Goal: Information Seeking & Learning: Learn about a topic

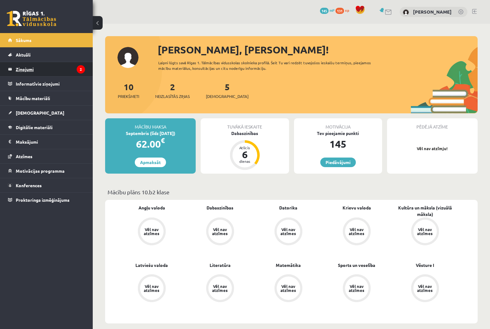
click at [40, 69] on legend "Ziņojumi 2" at bounding box center [50, 69] width 69 height 14
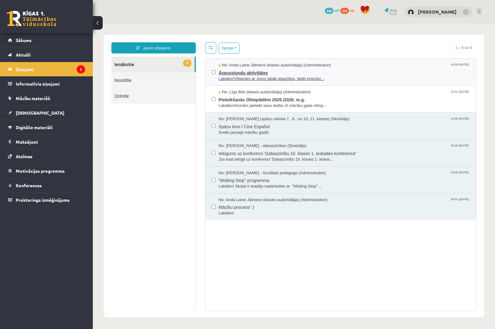
click at [310, 75] on span "Ārpusstundu aktivitātes" at bounding box center [344, 72] width 251 height 8
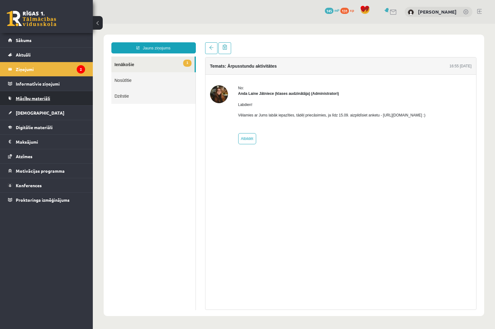
click at [38, 96] on span "Mācību materiāli" at bounding box center [33, 99] width 34 height 6
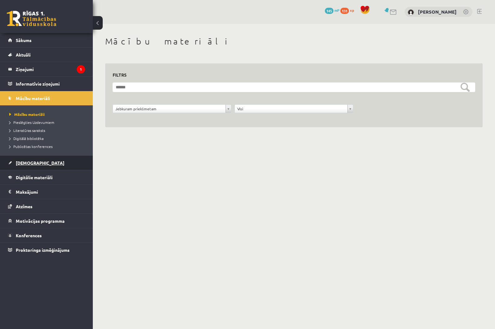
click at [32, 162] on span "[DEMOGRAPHIC_DATA]" at bounding box center [40, 163] width 49 height 6
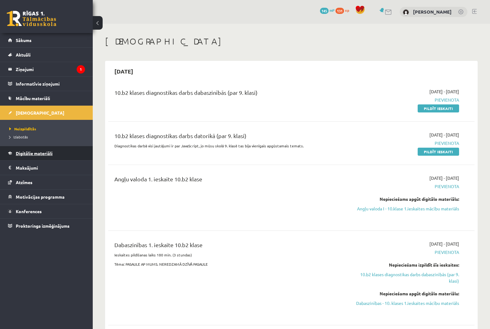
click at [35, 156] on link "Digitālie materiāli" at bounding box center [46, 153] width 77 height 14
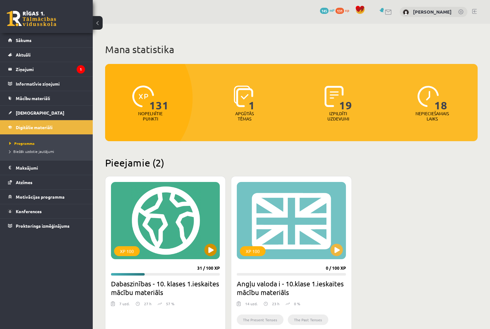
click at [194, 203] on div "XP 100" at bounding box center [165, 220] width 109 height 77
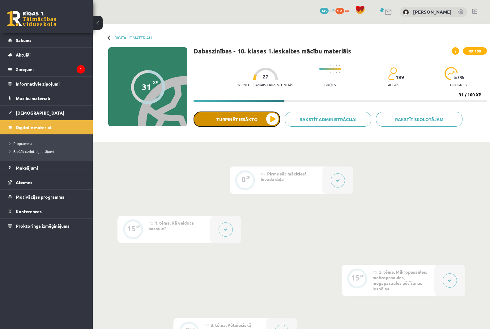
click at [267, 120] on button "Turpināt iesākto" at bounding box center [237, 119] width 87 height 15
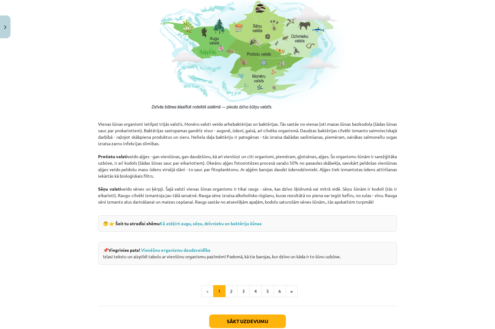
scroll to position [478, 0]
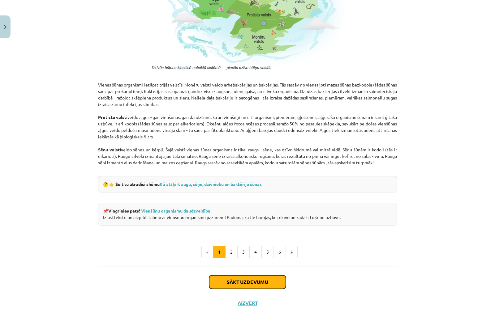
click at [234, 277] on button "Sākt uzdevumu" at bounding box center [247, 283] width 77 height 14
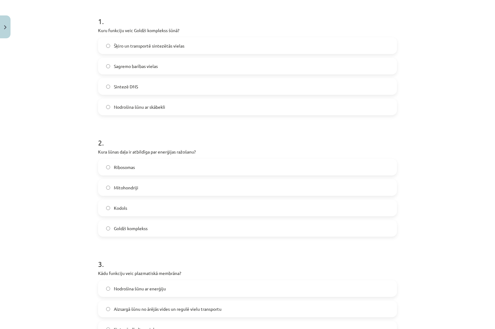
scroll to position [46, 0]
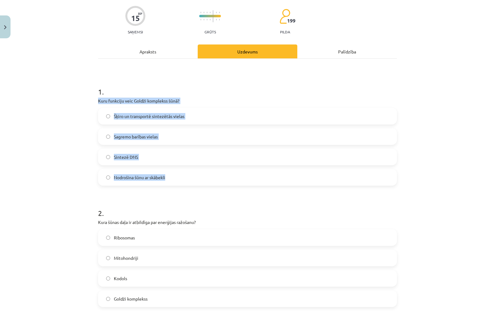
drag, startPoint x: 96, startPoint y: 100, endPoint x: 223, endPoint y: 185, distance: 152.7
click at [223, 185] on div "1 . Kuru funkciju veic Goldži komplekss šūnā? Šķiro un transportē sintezētās vi…" at bounding box center [247, 131] width 299 height 109
copy div "Kuru funkciju veic Goldži komplekss šūnā? Šķiro un transportē sintezētās vielas…"
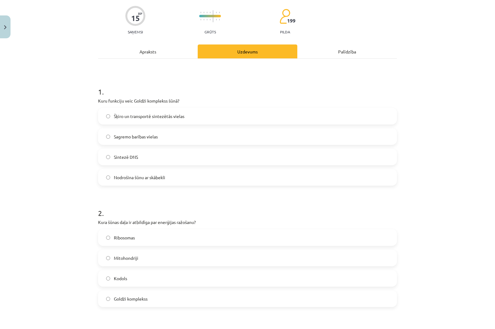
click at [71, 76] on div "Mācību tēma: Dabaszinības - 10. klases 1.ieskaites mācību materiāls #5 4. tēma.…" at bounding box center [247, 164] width 495 height 329
click at [132, 117] on span "Šķiro un transportē sintezētās vielas" at bounding box center [149, 116] width 71 height 6
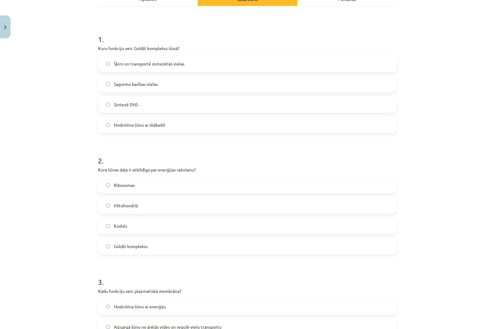
scroll to position [139, 0]
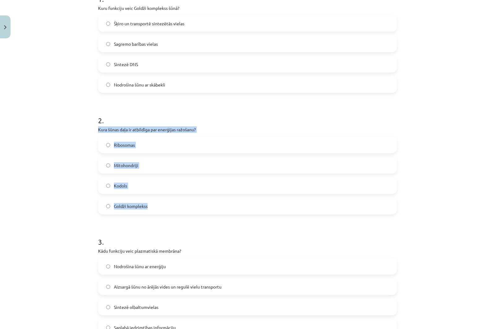
drag, startPoint x: 94, startPoint y: 129, endPoint x: 230, endPoint y: 212, distance: 159.3
click at [230, 212] on div "15 XP Saņemsi Grūts 199 pilda Apraksts Uzdevums Palīdzība 1 . Kuru funkciju vei…" at bounding box center [247, 268] width 306 height 733
copy div "Kura šūnas daļa ir atbildīga par enerģijas ražošanu? Ribosomas Mitohondriji Kod…"
click at [61, 108] on div "Mācību tēma: Dabaszinības - 10. klases 1.ieskaites mācību materiāls #5 4. tēma.…" at bounding box center [247, 164] width 495 height 329
click at [130, 167] on span "Mitohondriji" at bounding box center [126, 165] width 24 height 6
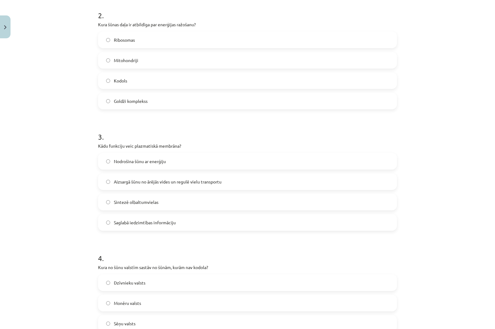
scroll to position [263, 0]
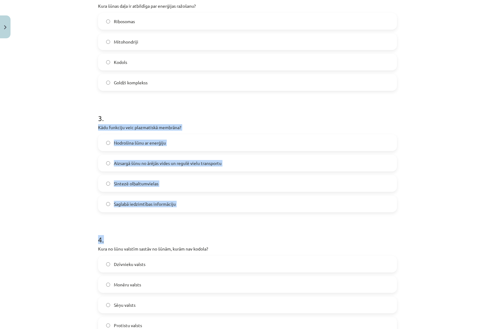
drag, startPoint x: 95, startPoint y: 124, endPoint x: 241, endPoint y: 216, distance: 173.0
click at [241, 216] on div "15 XP Saņemsi Grūts 199 pilda Apraksts Uzdevums Palīdzība 1 . Kuru funkciju vei…" at bounding box center [247, 144] width 306 height 733
copy form "Kādu funkciju veic plazmatiskā membrāna? Nodrošina šūnu ar enerģiju Aizsargā šū…"
click at [225, 124] on p "Kādu funkciju veic plazmatiskā membrāna?" at bounding box center [247, 127] width 299 height 6
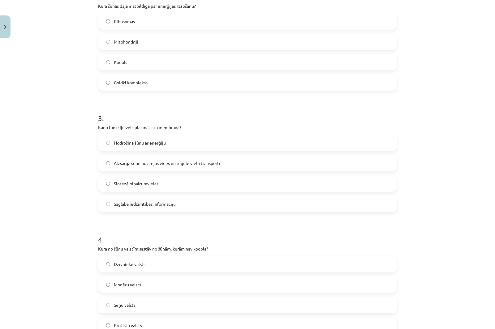
click at [137, 161] on span "Aizsargā šūnu no ārējās vides un regulē vielu transportu" at bounding box center [168, 163] width 108 height 6
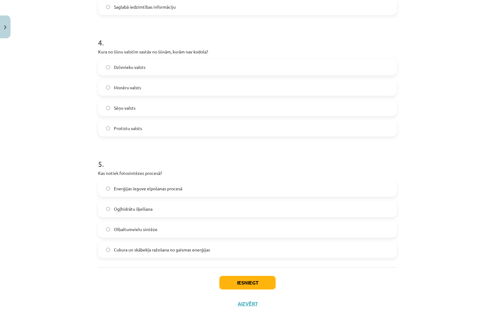
scroll to position [461, 0]
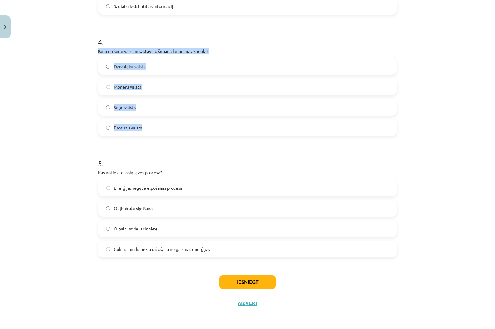
drag, startPoint x: 96, startPoint y: 49, endPoint x: 263, endPoint y: 119, distance: 181.6
click at [263, 119] on div "4 . Kura no šūnu valstīm sastāv no šūnām, kurām nav kodola? Dzīvnieku valsts Mo…" at bounding box center [247, 81] width 299 height 109
copy div "Kura no šūnu valstīm sastāv no šūnām, kurām nav kodola? Dzīvnieku valsts Monēru…"
drag, startPoint x: 200, startPoint y: 33, endPoint x: 163, endPoint y: 0, distance: 50.2
click at [201, 33] on h1 "4 ." at bounding box center [247, 36] width 299 height 19
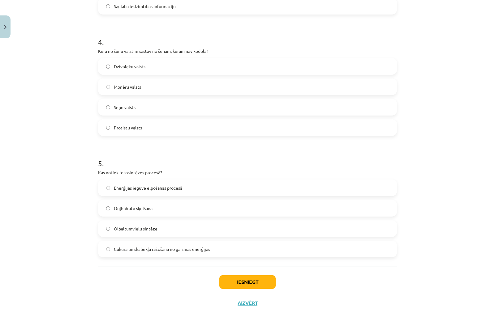
click at [145, 88] on label "Monēru valsts" at bounding box center [247, 86] width 297 height 15
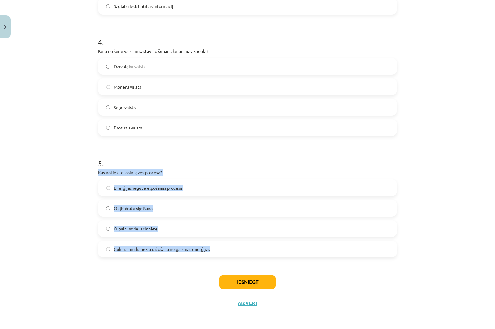
drag, startPoint x: 156, startPoint y: 178, endPoint x: 275, endPoint y: 254, distance: 141.1
click at [275, 254] on div "5 . Kas notiek fotosintēzes procesā? Enerģijas ieguve elpošanas procesā Ogļhidr…" at bounding box center [247, 202] width 299 height 109
copy div "Kas notiek fotosintēzes procesā? Enerģijas ieguve elpošanas procesā Ogļhidrātu …"
click at [229, 161] on h1 "5 ." at bounding box center [247, 157] width 299 height 19
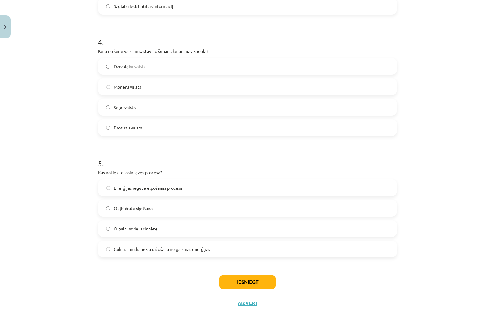
click at [52, 178] on div "Mācību tēma: Dabaszinības - 10. klases 1.ieskaites mācību materiāls #5 4. tēma.…" at bounding box center [247, 164] width 495 height 329
click at [137, 256] on label "Cukura un skābekļa ražošana no gaismas enerģijas" at bounding box center [247, 249] width 297 height 15
click at [167, 255] on label "Cukura un skābekļa ražošana no gaismas enerģijas" at bounding box center [247, 249] width 297 height 15
drag, startPoint x: 168, startPoint y: 277, endPoint x: 181, endPoint y: 280, distance: 13.4
click at [169, 277] on div "Iesniegt Aizvērt" at bounding box center [247, 288] width 299 height 43
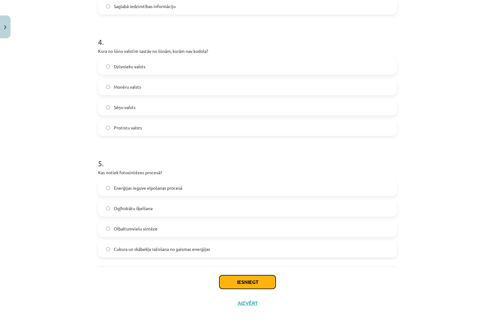
click at [237, 287] on button "Iesniegt" at bounding box center [247, 283] width 56 height 14
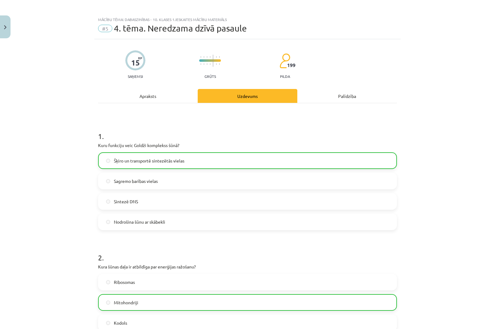
scroll to position [0, 0]
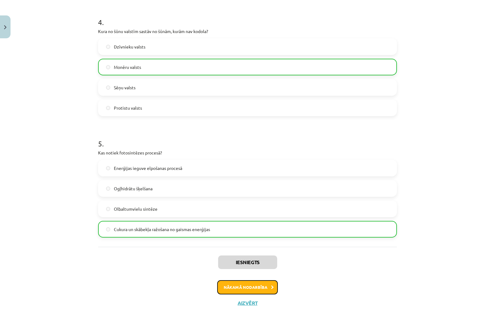
click at [246, 287] on button "Nākamā nodarbība" at bounding box center [247, 287] width 61 height 14
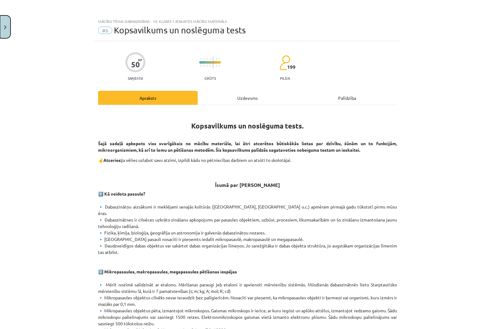
click at [8, 26] on button "Close" at bounding box center [5, 26] width 11 height 23
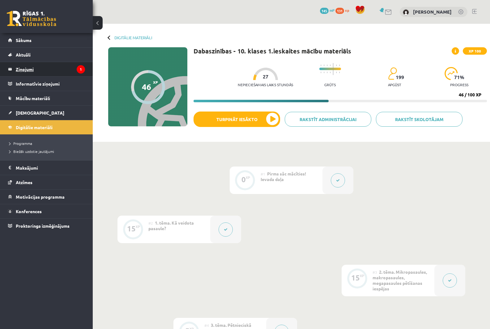
click at [61, 66] on legend "Ziņojumi 1" at bounding box center [50, 69] width 69 height 14
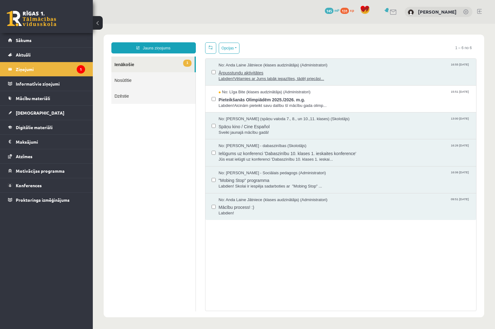
click at [306, 68] on span "Ārpusstundu aktivitātes" at bounding box center [344, 72] width 251 height 8
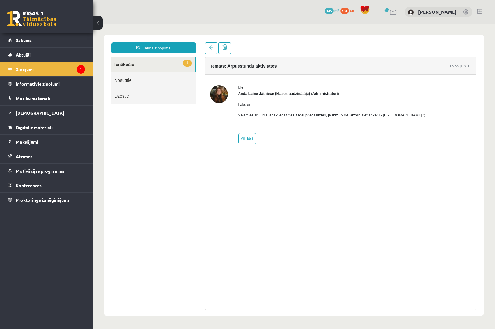
drag, startPoint x: 296, startPoint y: 71, endPoint x: 291, endPoint y: 73, distance: 5.3
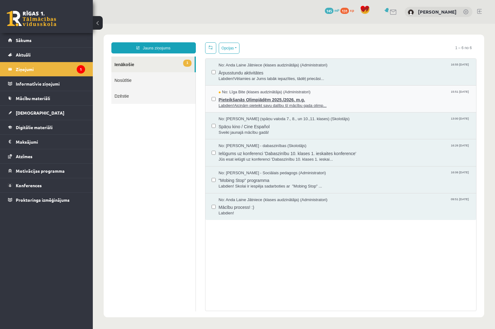
click at [334, 98] on span "Pieteikšanās Olimpiādēm 2025./2026. m.g." at bounding box center [344, 99] width 251 height 8
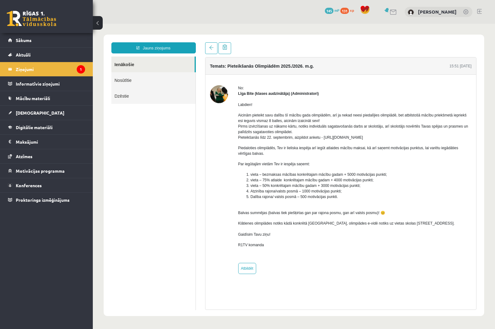
drag, startPoint x: 273, startPoint y: 85, endPoint x: 246, endPoint y: 77, distance: 28.2
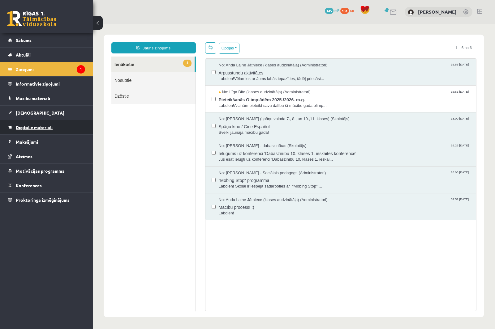
click at [44, 124] on link "Digitālie materiāli" at bounding box center [46, 127] width 77 height 14
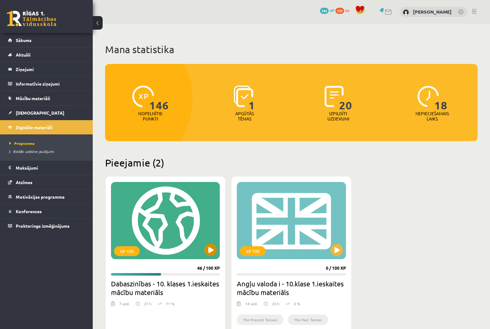
click at [177, 221] on div "XP 100" at bounding box center [165, 220] width 109 height 77
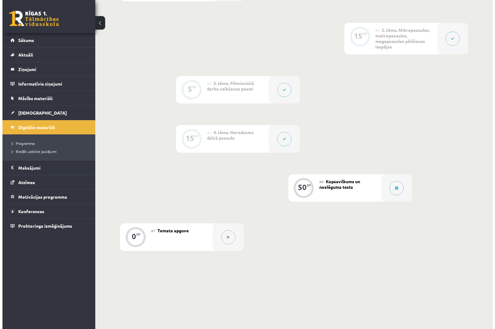
scroll to position [272, 0]
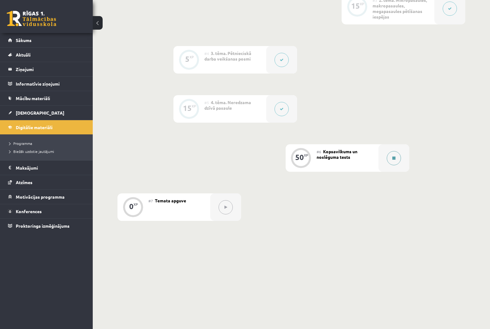
click at [391, 161] on button at bounding box center [394, 158] width 14 height 14
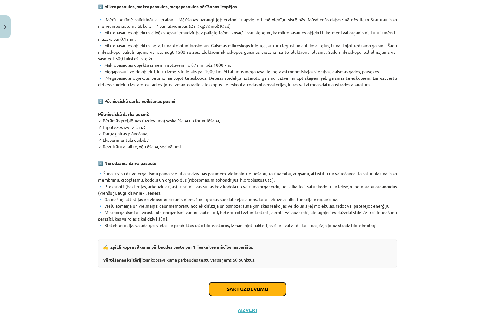
click at [269, 283] on button "Sākt uzdevumu" at bounding box center [247, 290] width 77 height 14
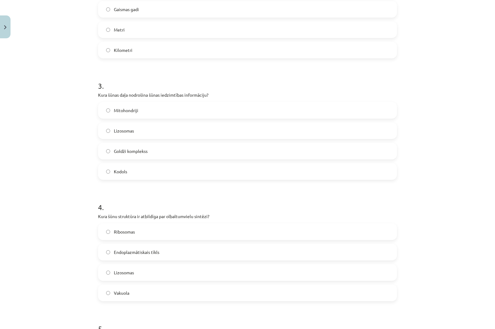
scroll to position [48, 0]
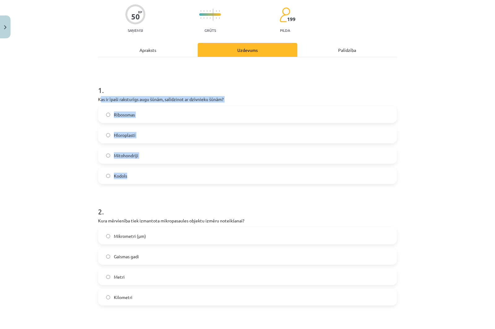
drag, startPoint x: 98, startPoint y: 97, endPoint x: 282, endPoint y: 178, distance: 201.5
click at [282, 178] on div "1 . Kas ir īpaši raksturīgs augu šūnām, salīdzinot ar dzīvnieku šūnām? Ribosoma…" at bounding box center [247, 129] width 299 height 109
copy div "as ir īpaši raksturīgs augu šūnām, salīdzinot ar dzīvnieku šūnām? Ribosomas Hlo…"
click at [66, 64] on div "Mācību tēma: Dabaszinības - 10. klases 1.ieskaites mācību materiāls #6 Kopsavil…" at bounding box center [247, 164] width 495 height 329
click at [113, 130] on label "Hloroplasti" at bounding box center [247, 134] width 297 height 15
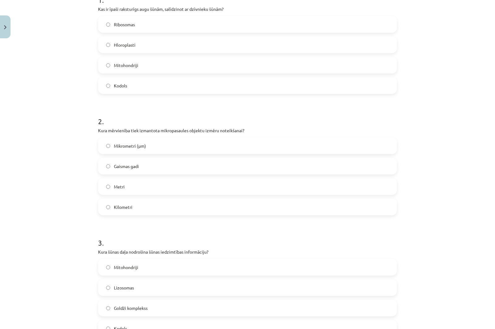
scroll to position [141, 0]
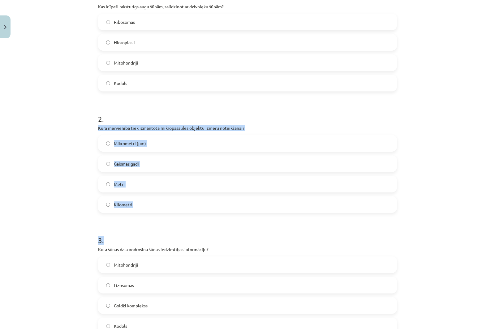
drag, startPoint x: 138, startPoint y: 153, endPoint x: 211, endPoint y: 220, distance: 98.1
copy form "Kura mērvienība tiek izmantota mikropasaules objektu izmēru noteikšanai? Mikrom…"
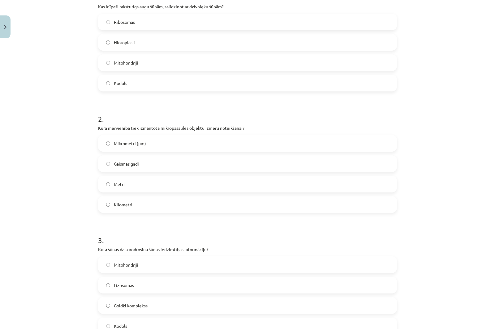
click at [62, 92] on div "Mācību tēma: Dabaszinības - 10. klases 1.ieskaites mācību materiāls #6 Kopsavil…" at bounding box center [247, 164] width 495 height 329
click at [133, 145] on span "Mikrometri (μm)" at bounding box center [130, 143] width 32 height 6
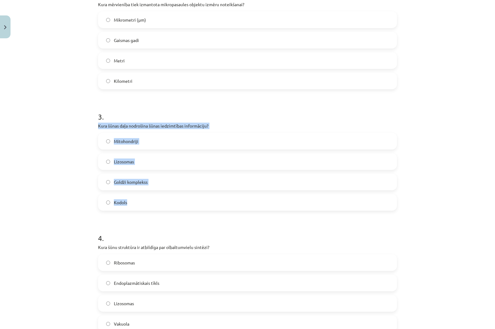
drag, startPoint x: 95, startPoint y: 124, endPoint x: 199, endPoint y: 206, distance: 131.7
copy div "Kura šūnas daļa nodrošina šūnas iedzimtības informāciju? Mitohondriji Lizosomas…"
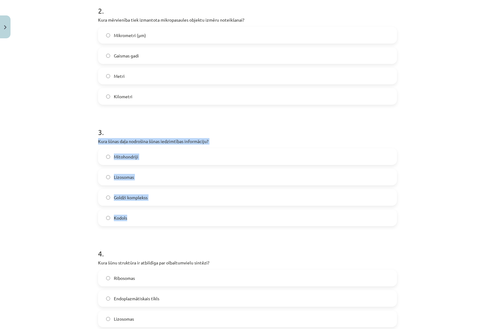
scroll to position [233, 0]
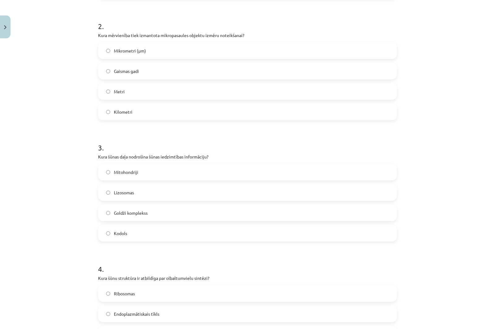
click at [74, 108] on div "Mācību tēma: Dabaszinības - 10. klases 1.ieskaites mācību materiāls #6 Kopsavil…" at bounding box center [247, 164] width 495 height 329
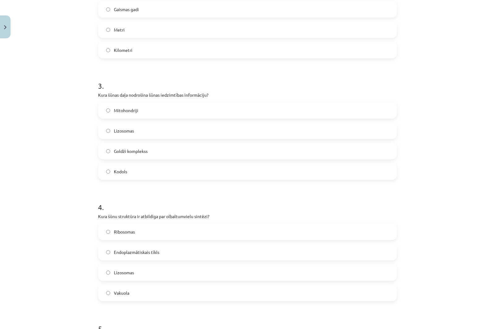
click at [120, 169] on span "Kodols" at bounding box center [120, 172] width 13 height 6
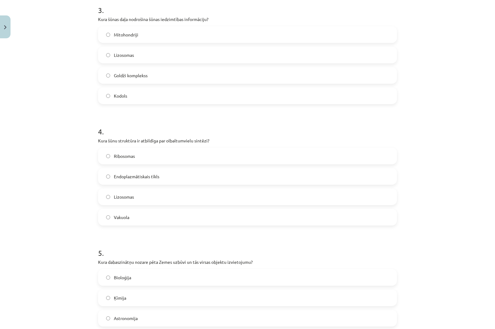
scroll to position [388, 0]
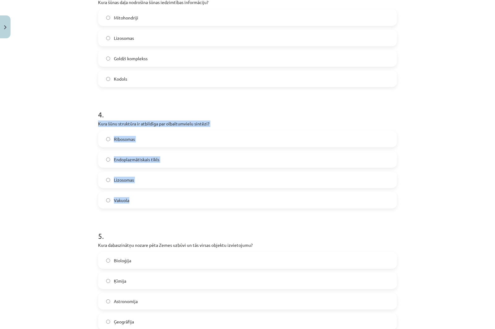
drag, startPoint x: 95, startPoint y: 121, endPoint x: 234, endPoint y: 192, distance: 156.1
click at [234, 192] on div "50 XP Saņemsi Grūts 199 pilda Apraksts Uzdevums Palīdzība 1 . Kas ir īpaši raks…" at bounding box center [247, 323] width 306 height 1341
copy div "Kura šūnu struktūra ir atbildīga par olbaltumvielu sintēzi? Ribosomas Endoplazm…"
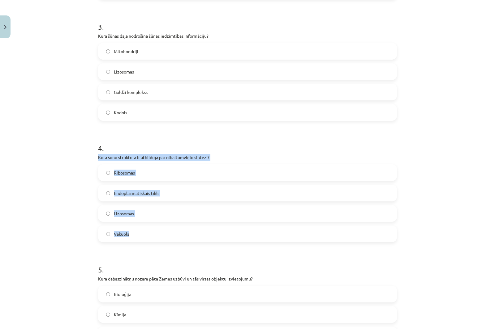
scroll to position [295, 0]
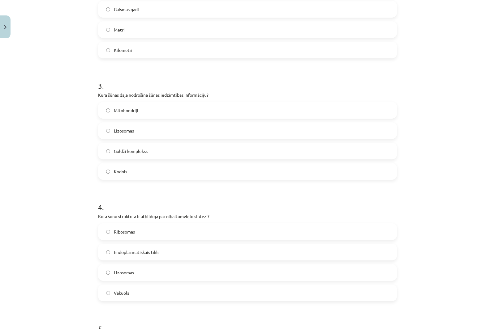
click at [41, 133] on div "Mācību tēma: Dabaszinības - 10. klases 1.ieskaites mācību materiāls #6 Kopsavil…" at bounding box center [247, 164] width 495 height 329
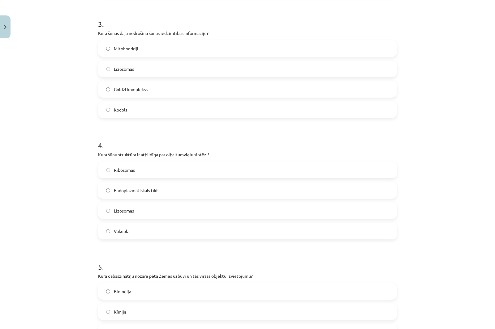
scroll to position [388, 0]
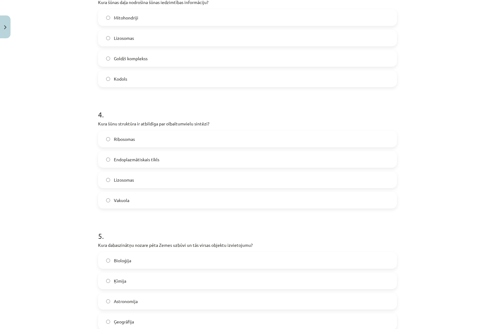
click at [124, 137] on span "Ribosomas" at bounding box center [124, 139] width 21 height 6
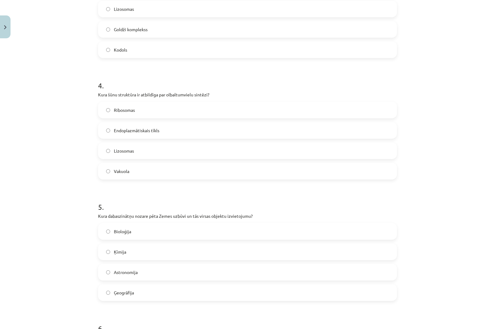
scroll to position [512, 0]
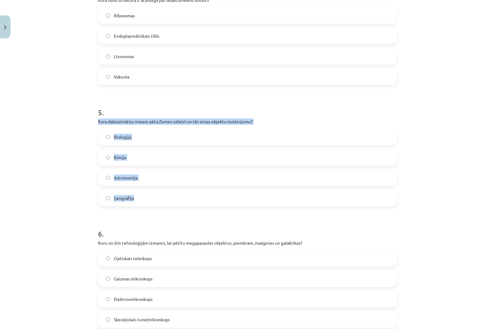
drag, startPoint x: 147, startPoint y: 141, endPoint x: 237, endPoint y: 199, distance: 107.0
click at [237, 199] on div "50 XP Saņemsi Grūts 199 pilda Apraksts Uzdevums Palīdzība 1 . Kas ir īpaši raks…" at bounding box center [247, 199] width 306 height 1341
copy div "Kura dabaszinātņu nozare pēta Zemes uzbūvi un tās virsas objektu izvietojumu? B…"
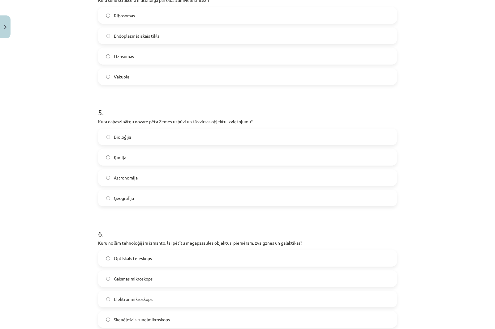
click at [41, 80] on div "Mācību tēma: Dabaszinības - 10. klases 1.ieskaites mācību materiāls #6 Kopsavil…" at bounding box center [247, 164] width 495 height 329
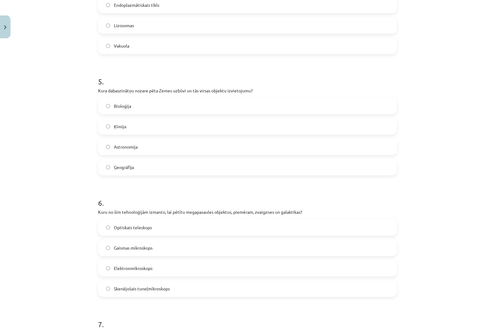
click at [142, 165] on label "Ģeogrāfija" at bounding box center [247, 167] width 297 height 15
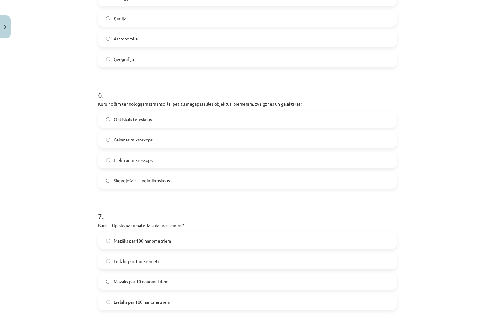
scroll to position [666, 0]
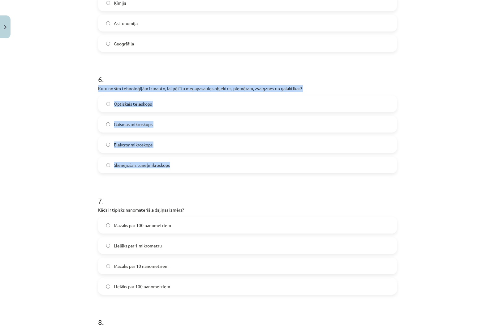
drag, startPoint x: 96, startPoint y: 88, endPoint x: 219, endPoint y: 169, distance: 146.6
click at [219, 169] on div "6 . Kuru no šīm tehnoloģijām izmanto, lai pētītu megapasaules objektus, piemēra…" at bounding box center [247, 118] width 299 height 109
copy div "Kuru no šīm tehnoloģijām izmanto, lai pētītu megapasaules objektus, piemēram, z…"
click at [59, 96] on div "Mācību tēma: Dabaszinības - 10. klases 1.ieskaites mācību materiāls #6 Kopsavil…" at bounding box center [247, 164] width 495 height 329
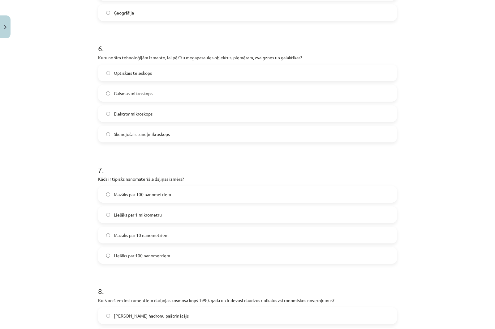
click at [118, 74] on span "Optiskais teleskops" at bounding box center [133, 73] width 38 height 6
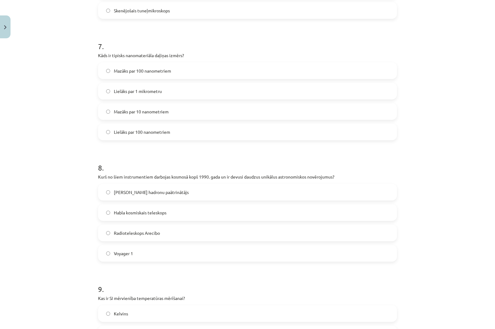
scroll to position [852, 0]
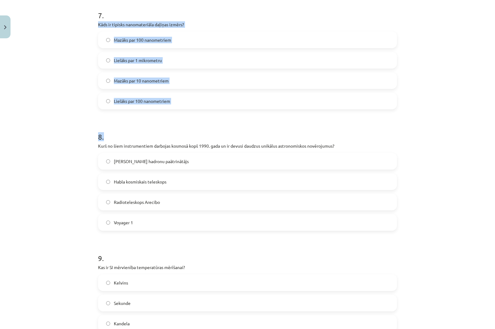
drag, startPoint x: 96, startPoint y: 24, endPoint x: 207, endPoint y: 118, distance: 145.3
copy form "Kāds ir tipisks nanomateriāla daļiņas izmērs? Mazāks par 100 nanometriem Lielāk…"
click at [66, 89] on div "Mācību tēma: Dabaszinības - 10. klases 1.ieskaites mācību materiāls #6 Kopsavil…" at bounding box center [247, 164] width 495 height 329
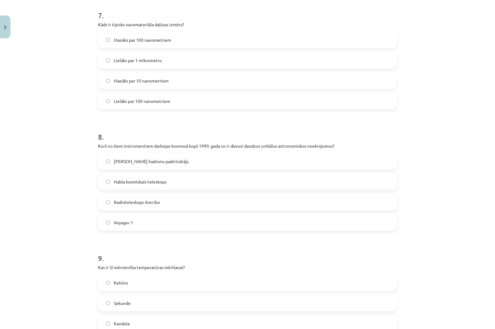
click at [111, 41] on label "Mazāks par 100 nanometriem" at bounding box center [247, 39] width 297 height 15
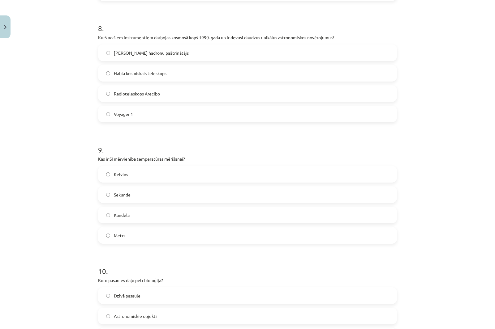
scroll to position [976, 0]
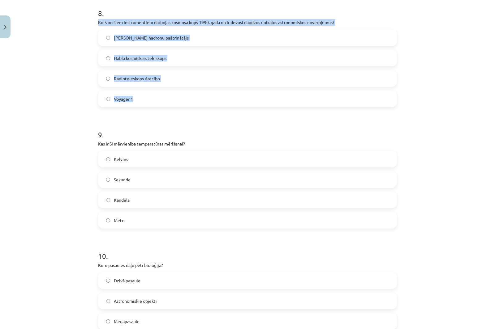
drag, startPoint x: 96, startPoint y: 22, endPoint x: 210, endPoint y: 103, distance: 139.9
click at [210, 103] on div "8 . Kurš no šiem instrumentiem darbojas kosmosā kopš 1990. gada un ir devusi da…" at bounding box center [247, 52] width 299 height 109
copy div "Kurš no šiem instrumentiem darbojas kosmosā kopš 1990. gada un ir devusi daudzu…"
click at [51, 30] on div "Mācību tēma: Dabaszinības - 10. klases 1.ieskaites mācību materiāls #6 Kopsavil…" at bounding box center [247, 164] width 495 height 329
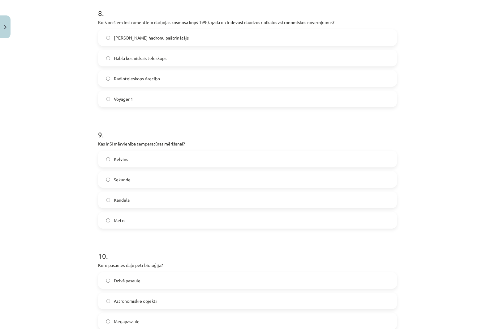
click at [122, 60] on span "Habla kosmiskais teleskops" at bounding box center [140, 58] width 53 height 6
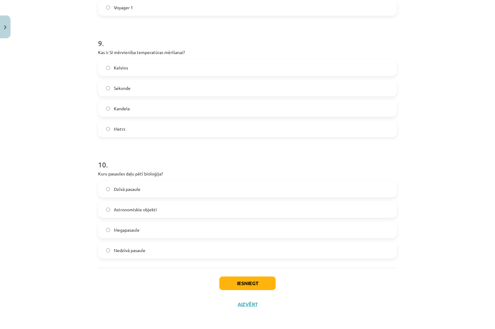
scroll to position [1068, 0]
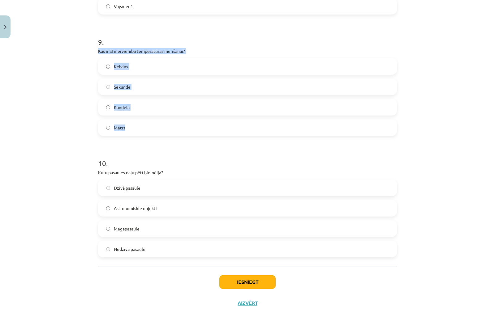
drag, startPoint x: 94, startPoint y: 51, endPoint x: 213, endPoint y: 128, distance: 142.0
copy div "Kas ir SI mērvienība temperatūras mērīšanai? Kelvins Sekunde Kandela Metrs"
click at [42, 69] on div "Mācību tēma: Dabaszinības - 10. klases 1.ieskaites mācību materiāls #6 Kopsavil…" at bounding box center [247, 164] width 495 height 329
click at [46, 83] on div "Mācību tēma: Dabaszinības - 10. klases 1.ieskaites mācību materiāls #6 Kopsavil…" at bounding box center [247, 164] width 495 height 329
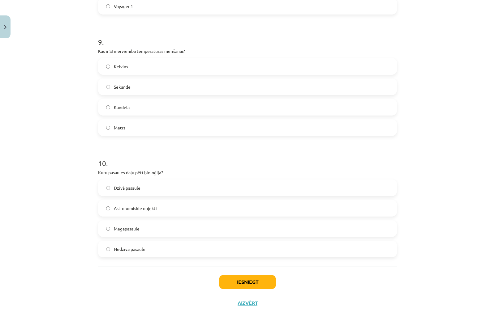
click at [118, 65] on span "Kelvins" at bounding box center [121, 66] width 14 height 6
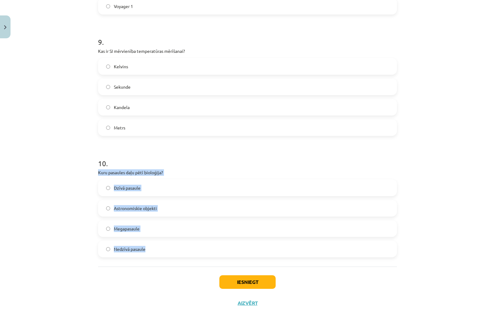
drag, startPoint x: 96, startPoint y: 173, endPoint x: 197, endPoint y: 251, distance: 127.4
click at [197, 251] on div "10 . Kuru pasaules daļu pētī bioloģija? Dzīvā pasaule Astronomiskie objekti Meg…" at bounding box center [247, 202] width 299 height 109
copy div "Kuru pasaules daļu pētī bioloģija? Dzīvā pasaule Astronomiskie objekti Megapasa…"
click at [43, 185] on div "Mācību tēma: Dabaszinības - 10. klases 1.ieskaites mācību materiāls #6 Kopsavil…" at bounding box center [247, 164] width 495 height 329
click at [73, 186] on div "Mācību tēma: Dabaszinības - 10. klases 1.ieskaites mācību materiāls #6 Kopsavil…" at bounding box center [247, 164] width 495 height 329
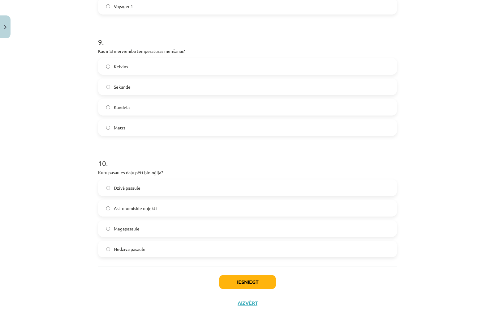
click at [181, 156] on h1 "10 ." at bounding box center [247, 157] width 299 height 19
click at [126, 188] on span "Dzīvā pasaule" at bounding box center [127, 188] width 27 height 6
click at [232, 282] on button "Iesniegt" at bounding box center [247, 283] width 56 height 14
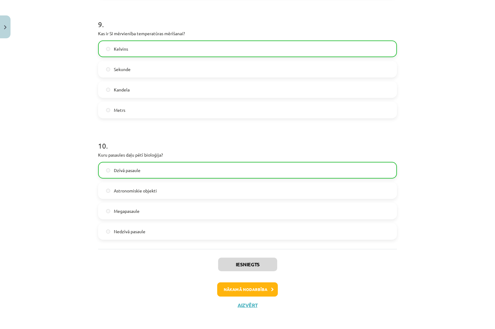
scroll to position [1088, 0]
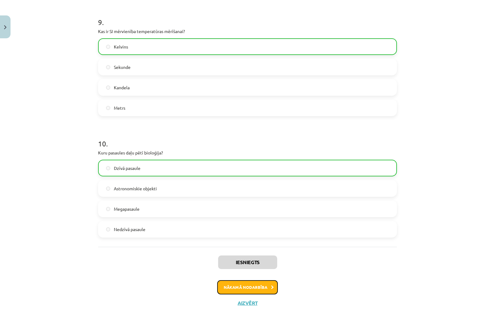
click at [261, 286] on button "Nākamā nodarbība" at bounding box center [247, 287] width 61 height 14
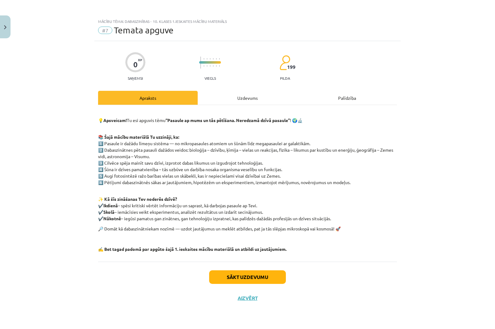
scroll to position [0, 0]
click at [265, 276] on button "Sākt uzdevumu" at bounding box center [247, 278] width 77 height 14
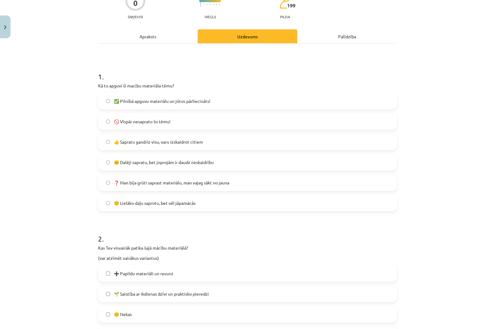
scroll to position [62, 0]
click at [34, 123] on div "Mācību tēma: Dabaszinības - 10. klases 1.ieskaites mācību materiāls #7 Temata a…" at bounding box center [247, 164] width 495 height 329
click at [125, 98] on span "✅ Pilnībā apguvu materiālu un jūtos pārliecināts!" at bounding box center [162, 101] width 96 height 6
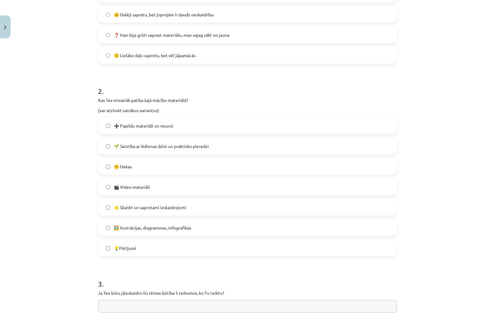
scroll to position [216, 0]
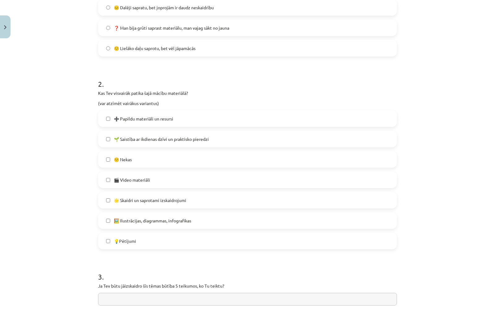
click at [141, 135] on label "🌱 Saistība ar ikdienas dzīvi un praktisko pieredzi" at bounding box center [247, 138] width 297 height 15
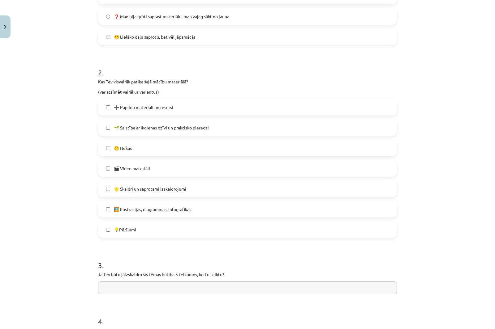
scroll to position [247, 0]
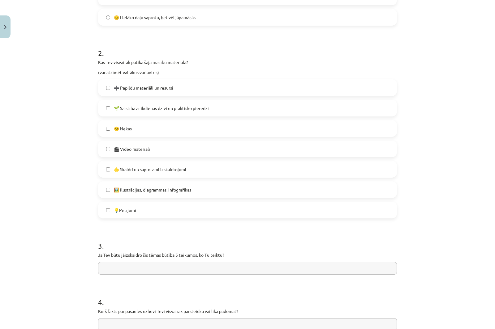
click at [175, 171] on span "🌟 Skaidri un saprotami izskaidrojumi" at bounding box center [150, 169] width 72 height 6
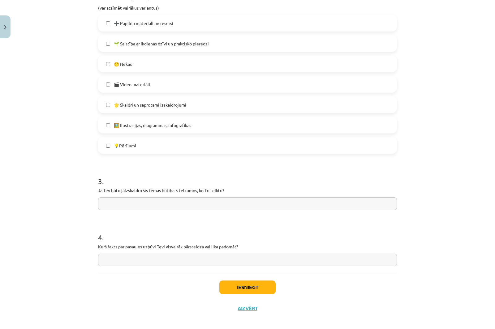
scroll to position [317, 0]
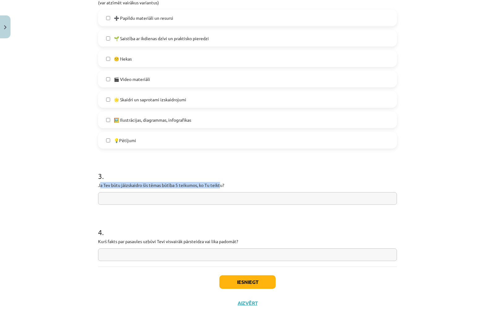
drag, startPoint x: 97, startPoint y: 185, endPoint x: 238, endPoint y: 184, distance: 141.0
click at [220, 183] on p "Ja Tev būtu jāizskaidro šīs tēmas būtība 5 teikumos, ko Tu teiktu?" at bounding box center [247, 185] width 299 height 6
click at [240, 183] on p "Ja Tev būtu jāizskaidro šīs tēmas būtība 5 teikumos, ko Tu teiktu?" at bounding box center [247, 185] width 299 height 6
drag, startPoint x: 228, startPoint y: 186, endPoint x: 95, endPoint y: 187, distance: 133.3
click at [95, 187] on div "0 XP Saņemsi Viegls 199 pilda Apraksts Uzdevums Palīdzība 1 . Kā tu apguvi šī m…" at bounding box center [247, 19] width 306 height 590
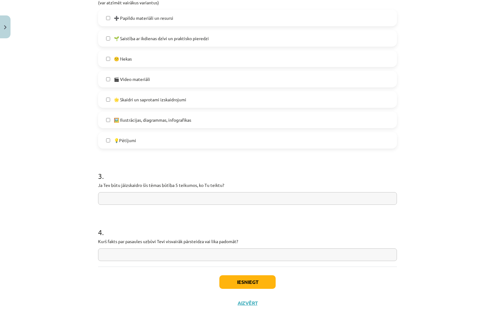
click at [64, 89] on div "Mācību tēma: Dabaszinības - 10. klases 1.ieskaites mācību materiāls #7 Temata a…" at bounding box center [247, 164] width 495 height 329
drag, startPoint x: 240, startPoint y: 241, endPoint x: 82, endPoint y: 241, distance: 158.0
click at [82, 241] on div "Mācību tēma: Dabaszinības - 10. klases 1.ieskaites mācību materiāls #7 Temata a…" at bounding box center [247, 164] width 495 height 329
click at [61, 97] on div "Mācību tēma: Dabaszinības - 10. klases 1.ieskaites mācību materiāls #7 Temata a…" at bounding box center [247, 164] width 495 height 329
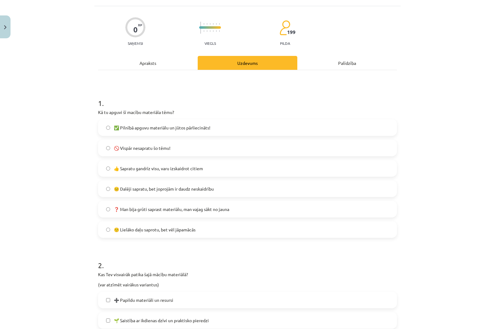
scroll to position [0, 0]
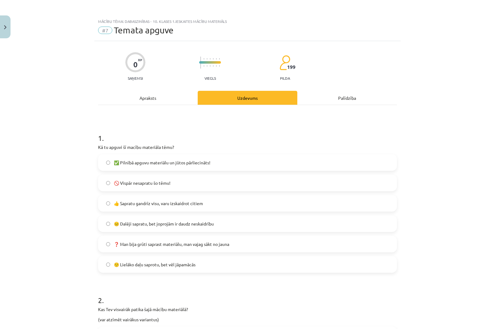
click at [149, 100] on div "Apraksts" at bounding box center [148, 98] width 100 height 14
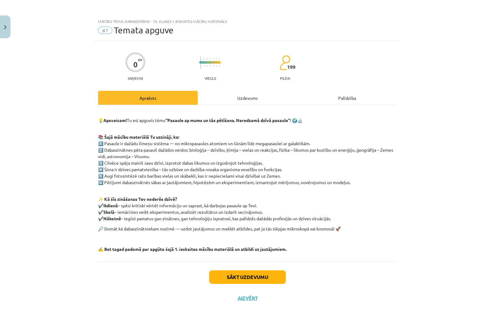
click at [225, 94] on div "Uzdevums" at bounding box center [248, 98] width 100 height 14
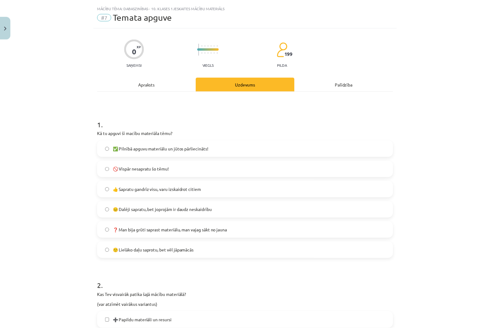
scroll to position [8, 0]
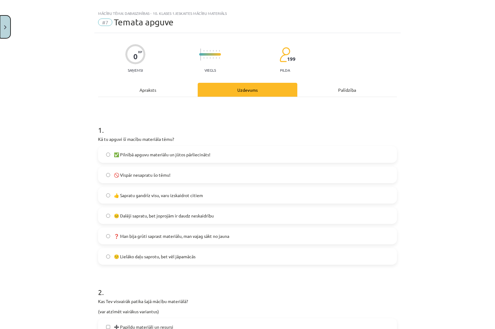
click at [4, 21] on button "Close" at bounding box center [5, 26] width 11 height 23
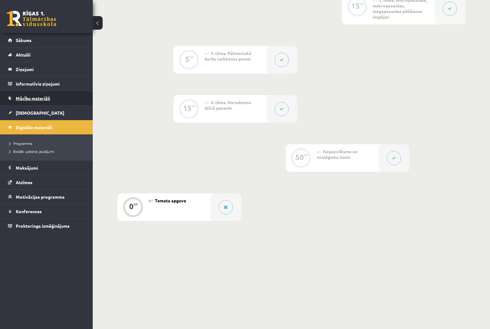
click at [38, 95] on link "Mācību materiāli" at bounding box center [46, 98] width 77 height 14
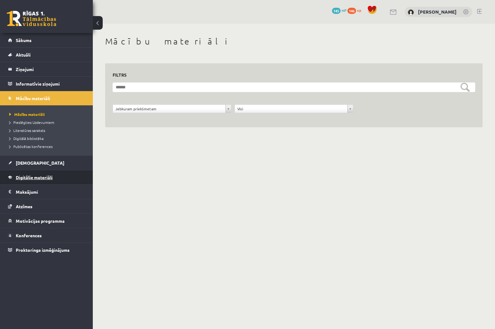
click at [33, 174] on link "Digitālie materiāli" at bounding box center [46, 177] width 77 height 14
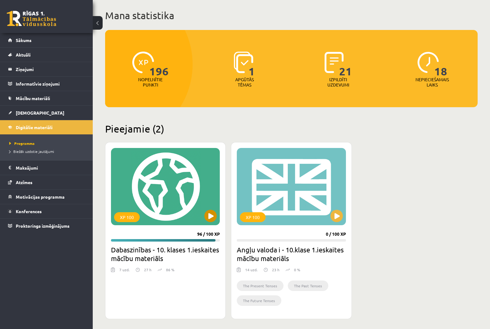
scroll to position [93, 0]
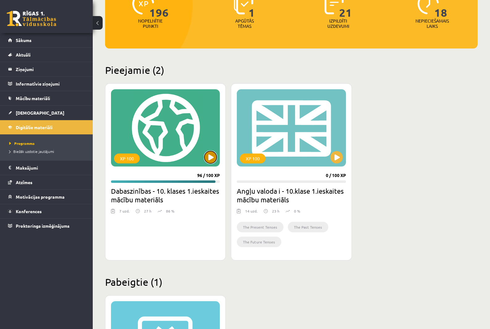
click at [208, 156] on button at bounding box center [210, 157] width 12 height 12
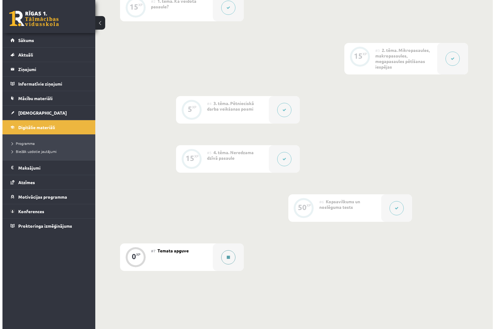
scroll to position [272, 0]
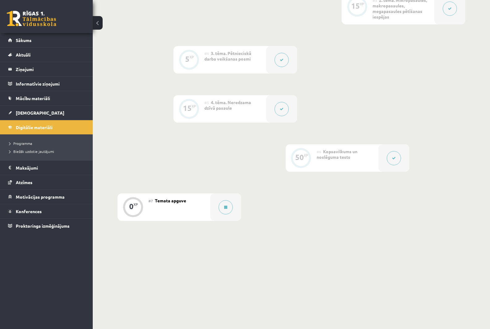
click at [197, 204] on div "#7 Temata apguve" at bounding box center [179, 208] width 62 height 28
click at [223, 209] on button at bounding box center [226, 207] width 14 height 14
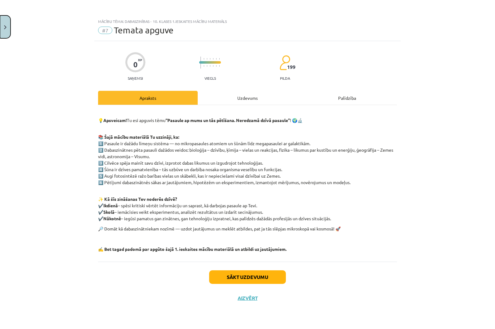
click at [2, 24] on button "Close" at bounding box center [5, 26] width 11 height 23
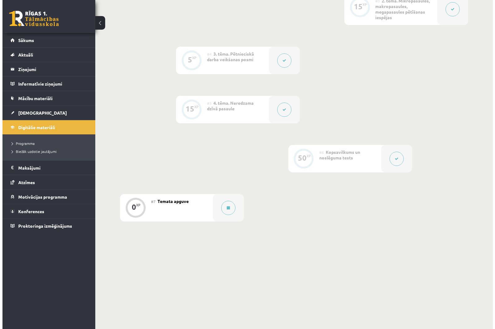
scroll to position [87, 0]
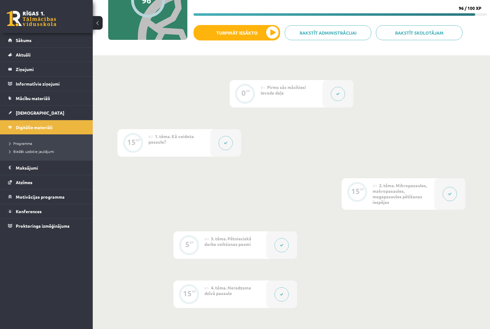
click at [225, 142] on icon at bounding box center [226, 143] width 4 height 4
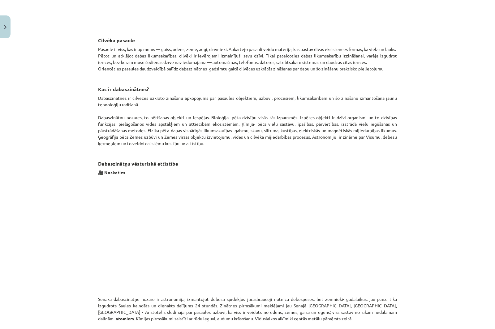
scroll to position [340, 0]
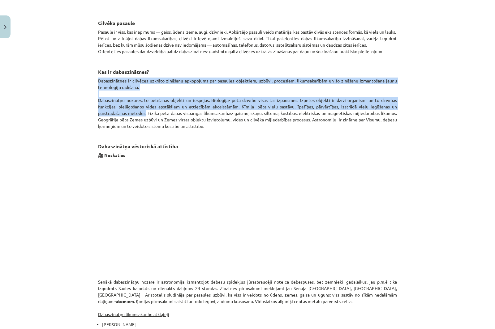
drag, startPoint x: 96, startPoint y: 79, endPoint x: 144, endPoint y: 114, distance: 59.3
click at [144, 114] on p "Dabaszinātnes ir cilvēces uzkrāto zināšanu apkopojums par pasaules objektiem, u…" at bounding box center [247, 104] width 299 height 52
click at [143, 114] on p "Dabaszinātnes ir cilvēces uzkrāto zināšanu apkopojums par pasaules objektiem, u…" at bounding box center [247, 104] width 299 height 52
drag, startPoint x: 144, startPoint y: 114, endPoint x: 98, endPoint y: 80, distance: 57.0
click at [98, 80] on p "Dabaszinātnes ir cilvēces uzkrāto zināšanu apkopojums par pasaules objektiem, u…" at bounding box center [247, 104] width 299 height 52
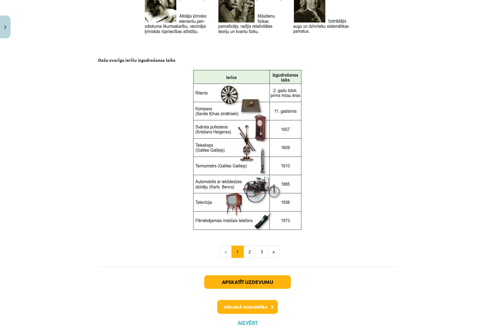
scroll to position [750, 0]
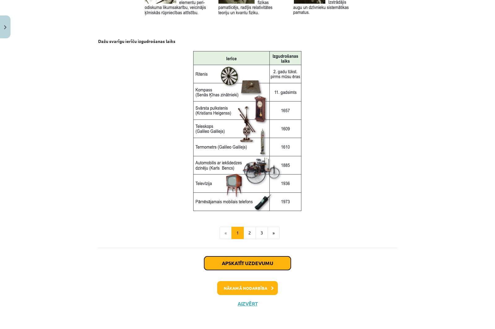
click at [251, 263] on button "Apskatīt uzdevumu" at bounding box center [247, 264] width 87 height 14
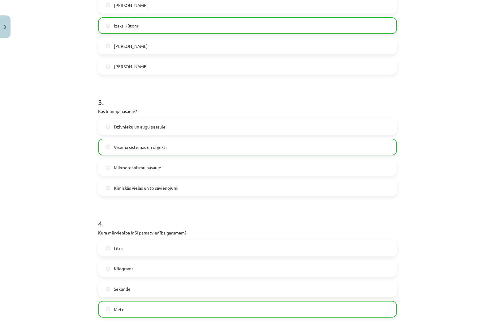
scroll to position [294, 0]
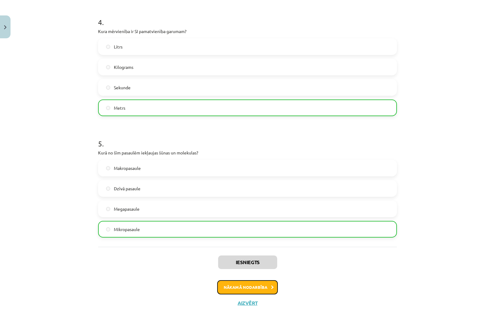
click at [251, 286] on button "Nākamā nodarbība" at bounding box center [247, 287] width 61 height 14
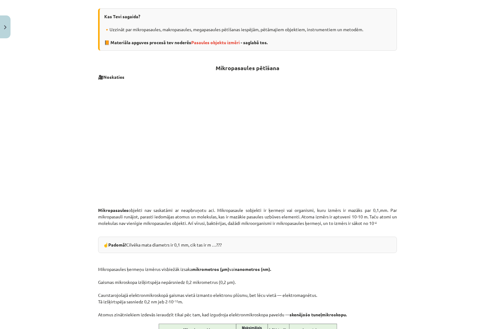
scroll to position [232, 0]
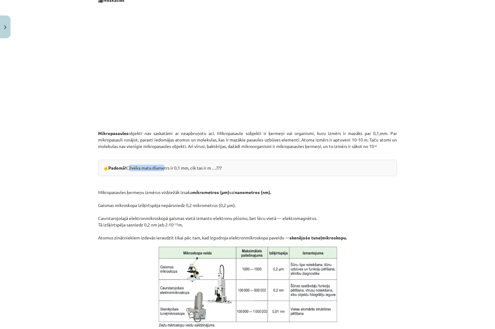
drag, startPoint x: 125, startPoint y: 167, endPoint x: 159, endPoint y: 169, distance: 34.0
click at [159, 169] on div "☝️ Padomā! Cilvēka mata diametrs ir 0,1 mm, cik tas ir m …???" at bounding box center [247, 168] width 299 height 16
click at [160, 177] on p "Mikropasaules ķermeņu izmērus visbiežāk izsaka mikrometros (μm) vai nanometros …" at bounding box center [247, 208] width 299 height 65
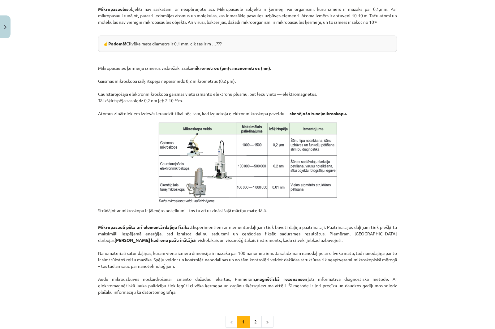
scroll to position [356, 0]
drag, startPoint x: 97, startPoint y: 81, endPoint x: 276, endPoint y: 85, distance: 179.4
click at [276, 85] on p "Mikropasaules ķermeņu izmērus visbiežāk izsaka mikrometros (μm) vai nanometros …" at bounding box center [247, 85] width 299 height 65
copy p "Gaismas mikroskopa izšķirtspēja nepārsniedz 0,2 mikrometrus (0,2 μm)."
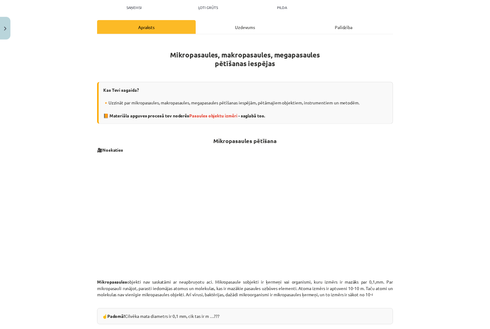
scroll to position [15, 0]
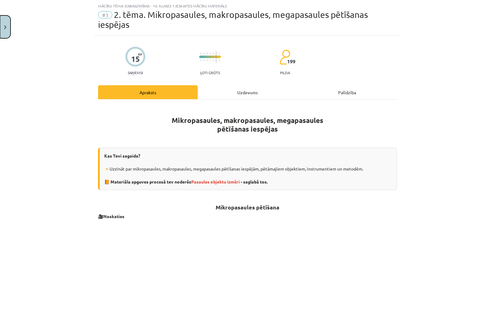
click at [8, 27] on button "Close" at bounding box center [5, 26] width 11 height 23
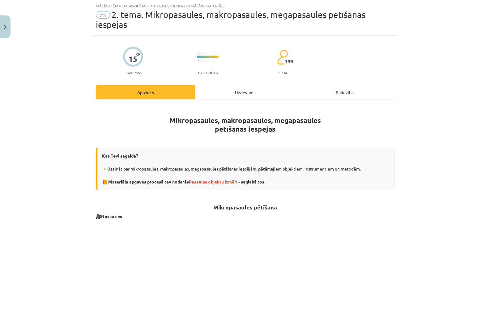
click at [35, 126] on span "Digitālie materiāli" at bounding box center [34, 128] width 37 height 6
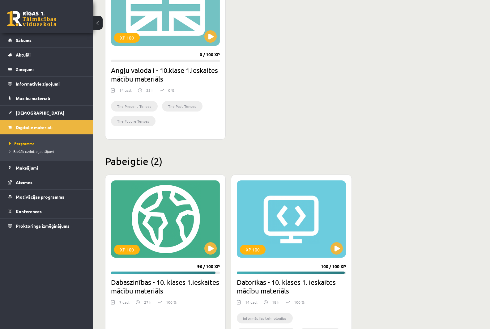
scroll to position [216, 0]
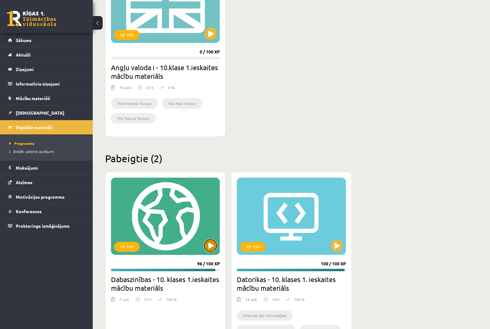
click at [211, 243] on button at bounding box center [210, 246] width 12 height 12
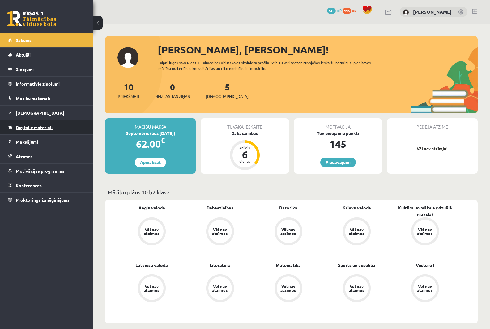
click at [42, 128] on span "Digitālie materiāli" at bounding box center [34, 128] width 37 height 6
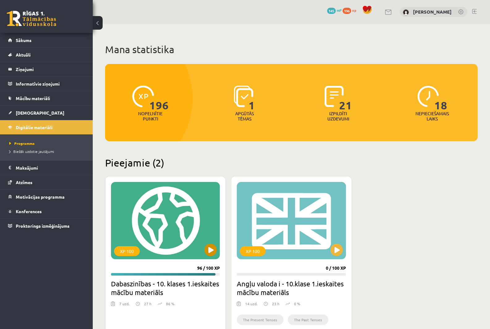
click at [202, 220] on div "XP 100" at bounding box center [165, 220] width 109 height 77
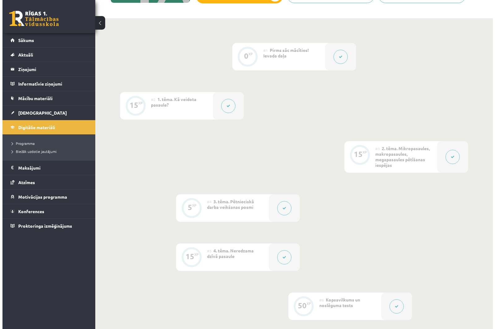
scroll to position [272, 0]
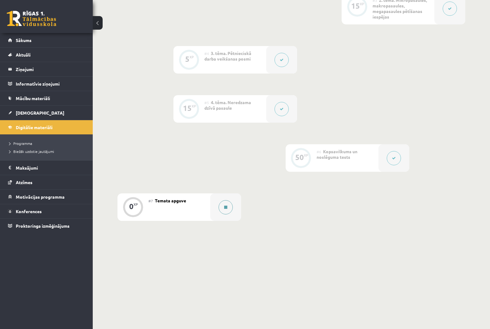
click at [223, 207] on button at bounding box center [226, 207] width 14 height 14
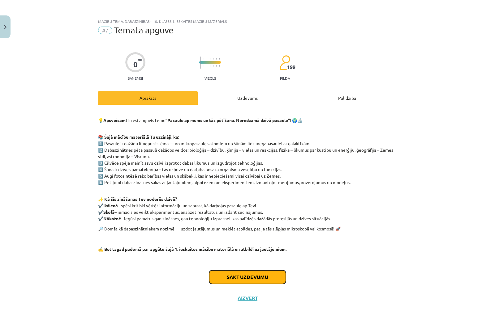
click at [266, 276] on button "Sākt uzdevumu" at bounding box center [247, 278] width 77 height 14
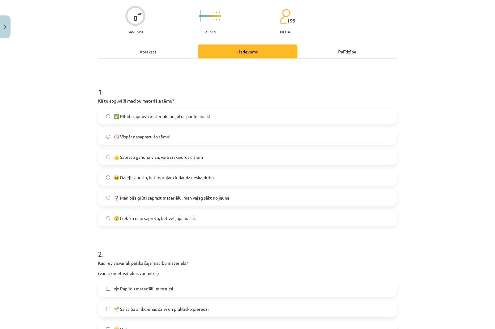
scroll to position [124, 0]
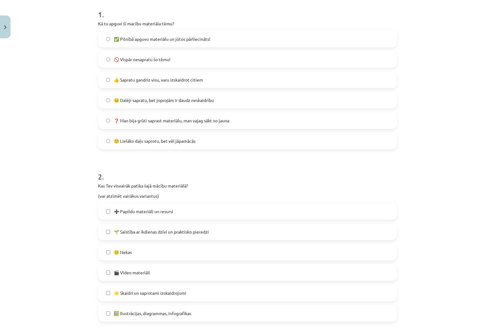
click at [109, 38] on label "✅ Pilnībā apguvu materiālu un jūtos pārliecināts!" at bounding box center [247, 38] width 297 height 15
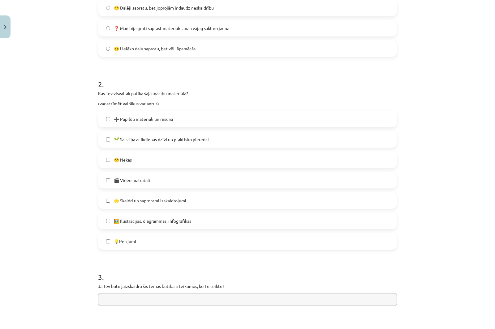
scroll to position [216, 0]
click at [152, 138] on span "🌱 Saistība ar ikdienas dzīvi un praktisko pieredzi" at bounding box center [161, 139] width 95 height 6
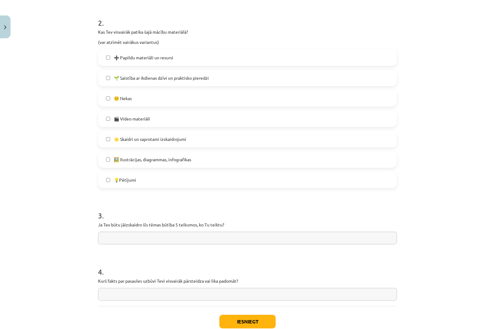
scroll to position [278, 0]
click at [126, 139] on span "🌟 Skaidri un saprotami izskaidrojumi" at bounding box center [150, 138] width 72 height 6
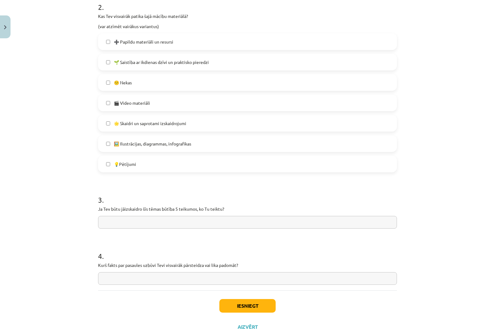
scroll to position [317, 0]
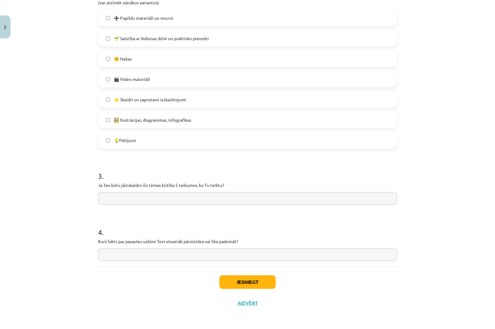
click at [149, 198] on input "text" at bounding box center [247, 198] width 299 height 13
paste input "**********"
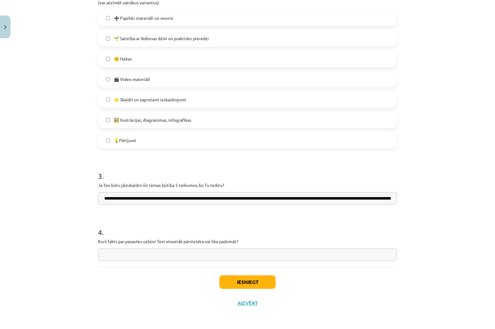
scroll to position [0, 643]
type input "**********"
click at [157, 254] on input "text" at bounding box center [247, 255] width 299 height 13
paste input "**********"
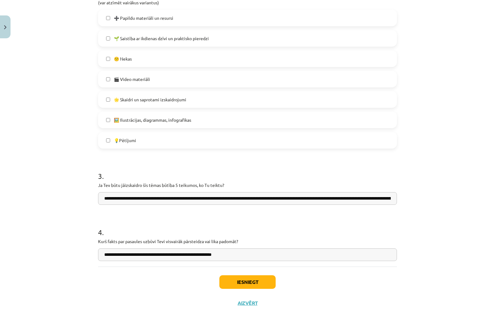
type input "**********"
click at [247, 284] on button "Iesniegt" at bounding box center [247, 283] width 56 height 14
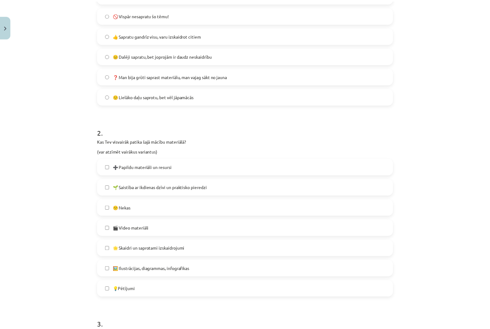
scroll to position [101, 0]
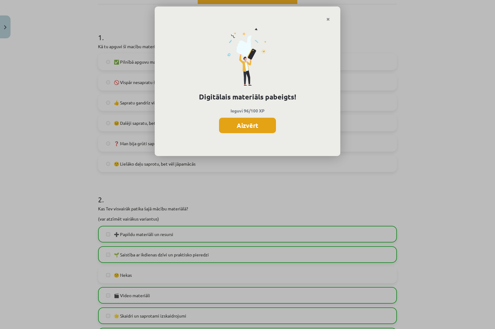
click at [247, 124] on button "Aizvērt" at bounding box center [247, 125] width 57 height 15
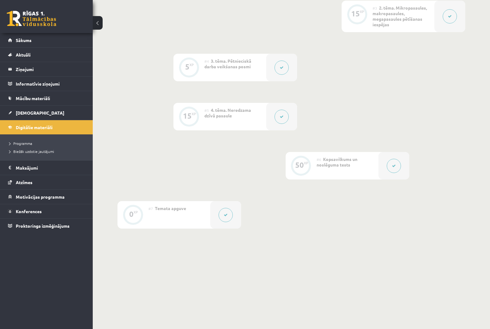
scroll to position [272, 0]
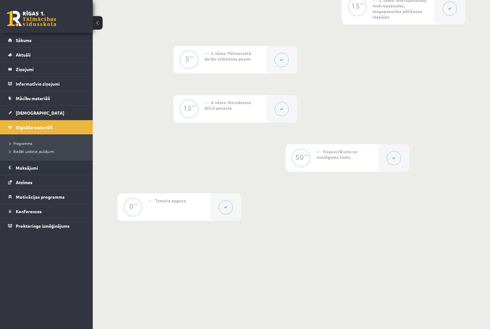
drag, startPoint x: 221, startPoint y: 189, endPoint x: 220, endPoint y: 186, distance: 3.6
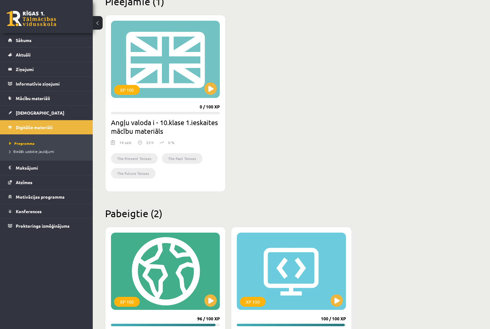
scroll to position [124, 0]
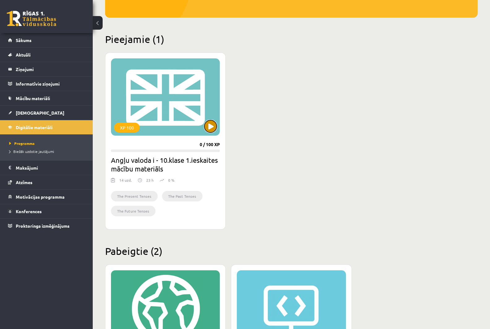
click at [207, 126] on button at bounding box center [210, 126] width 12 height 12
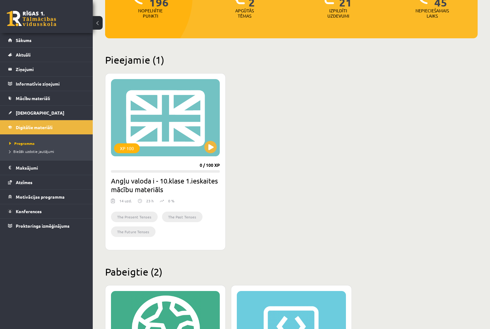
scroll to position [93, 0]
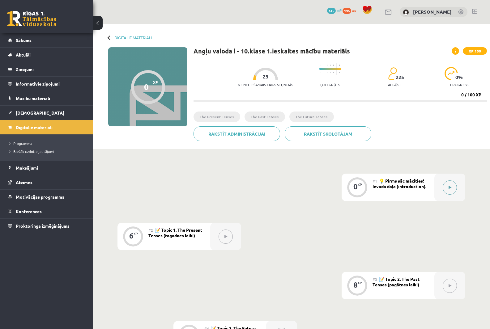
click at [451, 187] on icon at bounding box center [450, 188] width 3 height 4
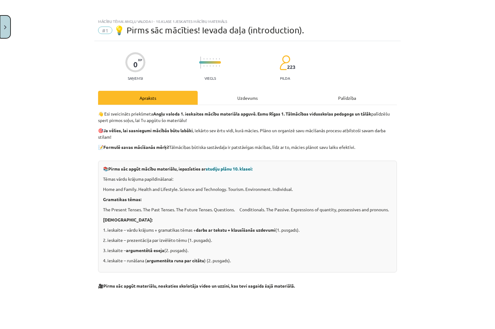
click at [8, 28] on button "Close" at bounding box center [5, 26] width 11 height 23
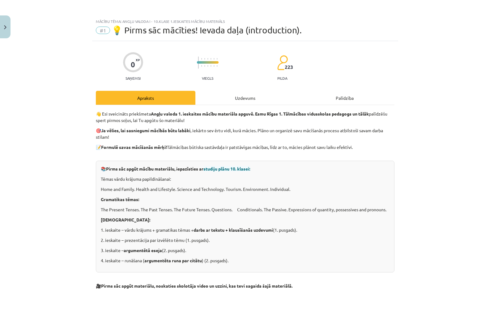
click at [30, 129] on span "Digitālie materiāli" at bounding box center [34, 128] width 37 height 6
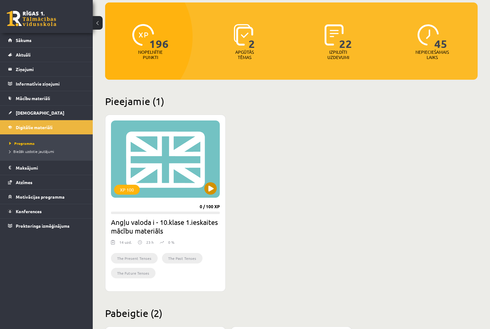
scroll to position [62, 0]
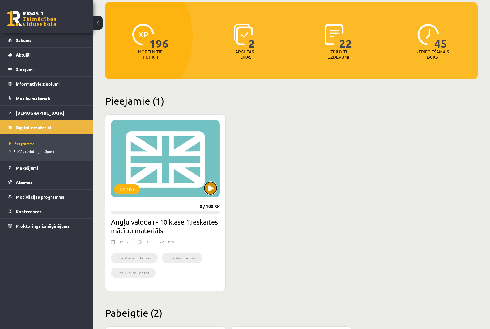
click at [213, 188] on button at bounding box center [210, 188] width 12 height 12
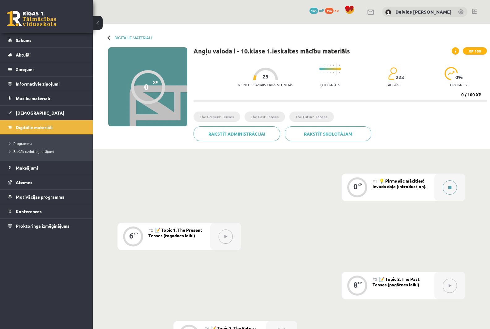
click at [449, 189] on icon at bounding box center [449, 188] width 3 height 4
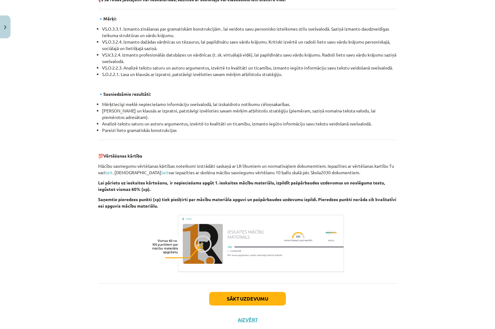
scroll to position [601, 0]
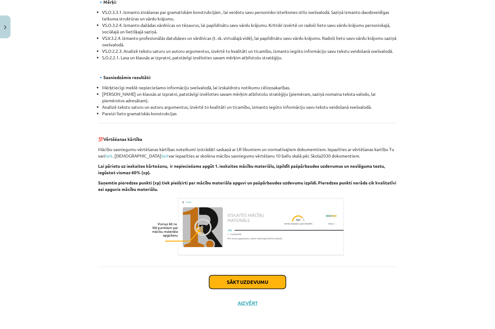
click at [245, 278] on button "Sākt uzdevumu" at bounding box center [247, 283] width 77 height 14
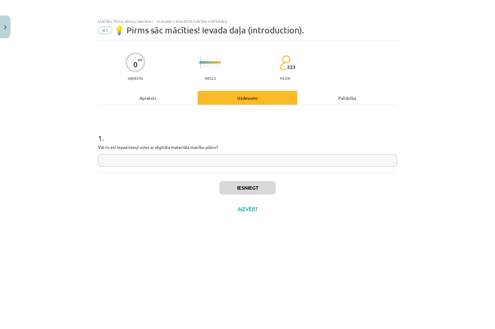
scroll to position [0, 0]
click at [173, 154] on div "1 . Vai tu esi iepazinies/-usies ar digitāla materiāla macību plānu?" at bounding box center [247, 145] width 299 height 44
drag, startPoint x: 169, startPoint y: 156, endPoint x: 164, endPoint y: 159, distance: 5.9
click at [169, 156] on input "text" at bounding box center [247, 160] width 299 height 13
type input "*"
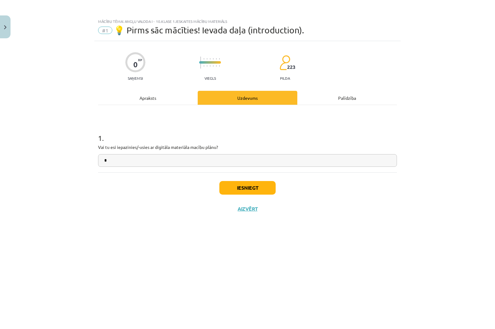
drag, startPoint x: 160, startPoint y: 159, endPoint x: 153, endPoint y: 156, distance: 7.5
click at [155, 158] on input "*" at bounding box center [247, 160] width 299 height 13
type input "**"
click at [247, 186] on button "Iesniegt" at bounding box center [247, 188] width 56 height 14
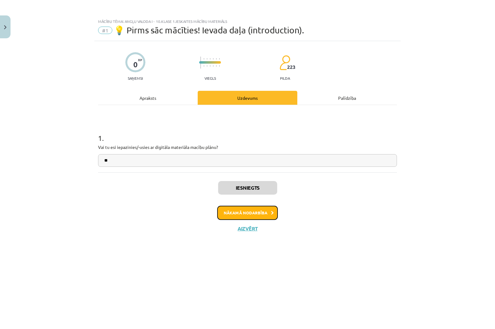
click at [265, 211] on button "Nākamā nodarbība" at bounding box center [247, 213] width 61 height 14
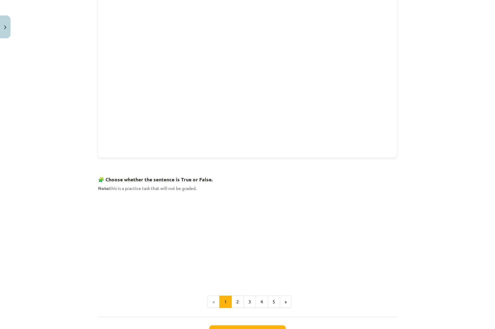
scroll to position [278, 0]
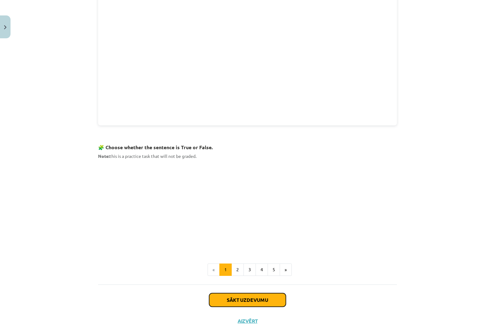
click at [239, 302] on button "Sākt uzdevumu" at bounding box center [247, 300] width 77 height 14
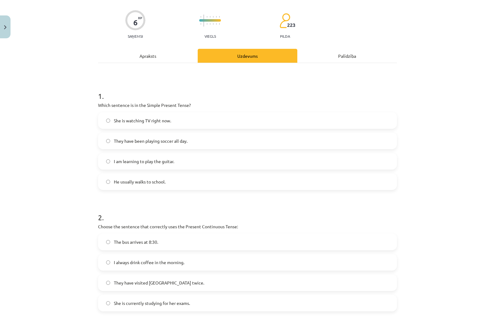
scroll to position [15, 0]
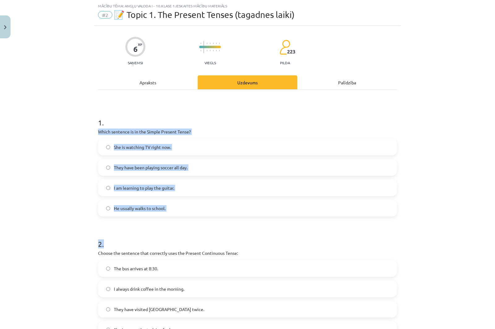
drag, startPoint x: 95, startPoint y: 131, endPoint x: 220, endPoint y: 218, distance: 151.3
click at [220, 218] on div "6 XP Saņemsi Viegls 223 pilda Apraksts Uzdevums Palīdzība 1 . Which sentence is…" at bounding box center [247, 271] width 306 height 490
copy form "Which sentence is in the Simple Present Tense? She is watching TV right now. Th…"
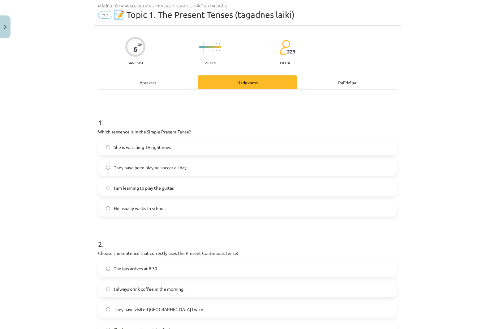
click at [91, 83] on div "Mācību tēma: Angļu valoda i - 10.klase 1.ieskaites mācību materiāls #2 📝 Topic …" at bounding box center [247, 164] width 495 height 329
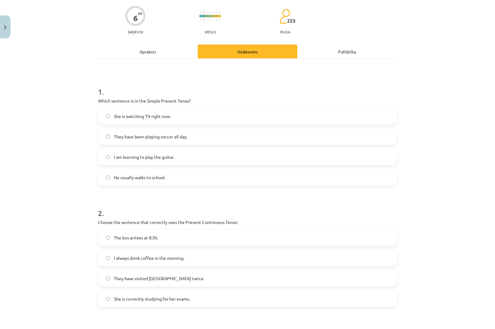
click at [125, 175] on span "He usually walks to school." at bounding box center [140, 177] width 52 height 6
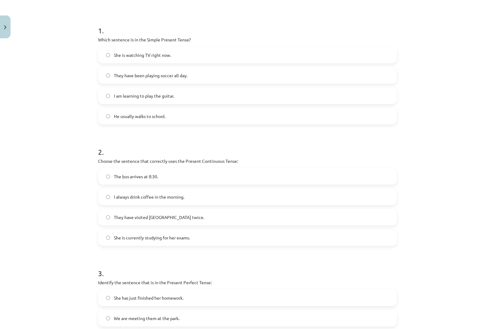
scroll to position [108, 0]
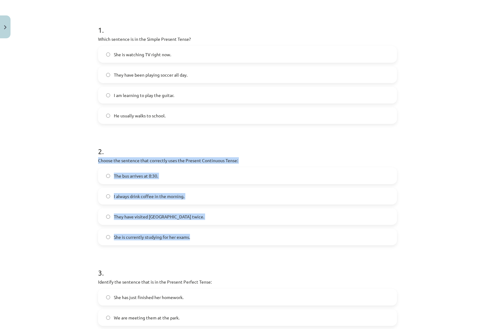
drag, startPoint x: 115, startPoint y: 172, endPoint x: 269, endPoint y: 243, distance: 168.8
click at [269, 243] on div "2 . Choose the sentence that correctly uses the Present Continuous Tense: The b…" at bounding box center [247, 190] width 299 height 109
copy div "Choose the sentence that correctly uses the Present Continuous Tense: The bus a…"
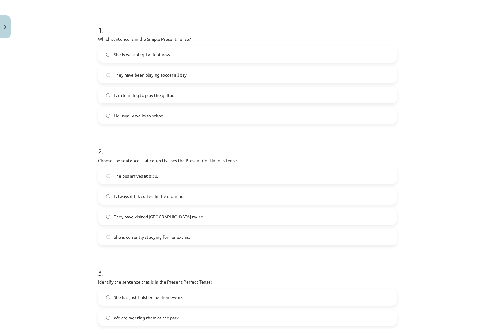
drag, startPoint x: 72, startPoint y: 103, endPoint x: 68, endPoint y: 97, distance: 7.4
click at [71, 102] on div "Mācību tēma: Angļu valoda i - 10.klase 1.ieskaites mācību materiāls #2 📝 Topic …" at bounding box center [247, 164] width 495 height 329
click at [115, 238] on span "She is currently studying for her exams." at bounding box center [152, 237] width 76 height 6
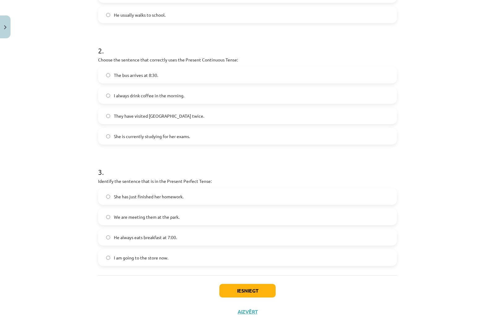
scroll to position [218, 0]
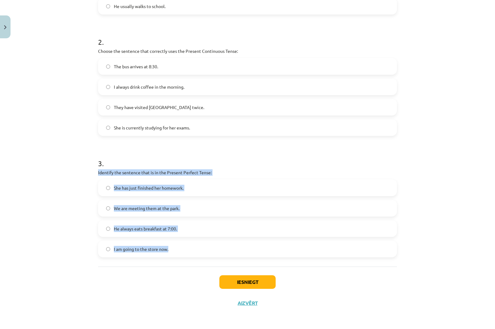
drag, startPoint x: 96, startPoint y: 170, endPoint x: 200, endPoint y: 263, distance: 139.7
click at [200, 263] on div "6 XP Saņemsi Viegls 223 pilda Apraksts Uzdevums Palīdzība 1 . Which sentence is…" at bounding box center [247, 68] width 306 height 490
copy div "Identify the sentence that is in the Present Perfect Tense: She has just finish…"
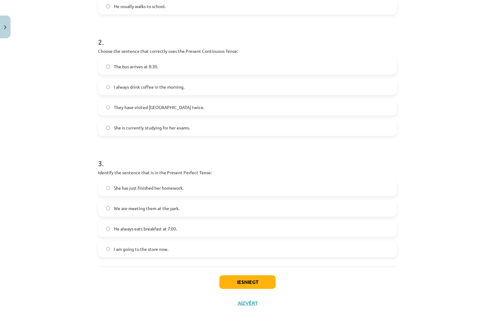
click at [44, 143] on div "Mācību tēma: Angļu valoda i - 10.klase 1.ieskaites mācību materiāls #2 📝 Topic …" at bounding box center [247, 164] width 495 height 329
click at [130, 190] on span "She has just finished her homework." at bounding box center [149, 188] width 70 height 6
click at [244, 279] on button "Iesniegt" at bounding box center [247, 283] width 56 height 14
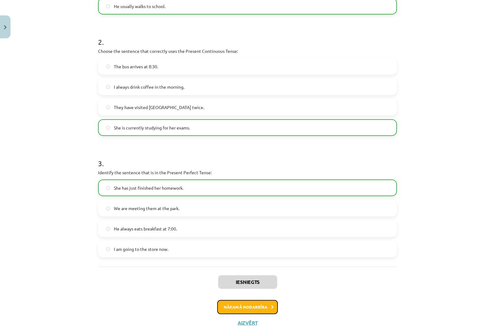
click at [244, 307] on button "Nākamā nodarbība" at bounding box center [247, 307] width 61 height 14
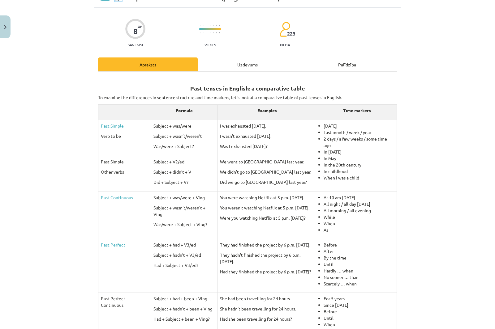
scroll to position [0, 0]
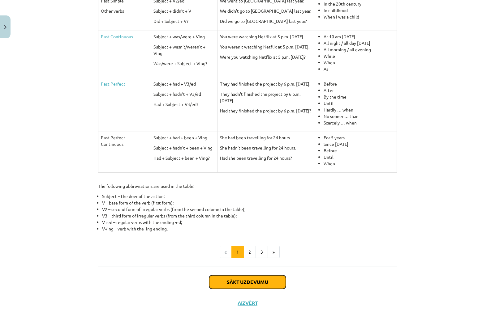
click at [259, 282] on button "Sākt uzdevumu" at bounding box center [247, 283] width 77 height 14
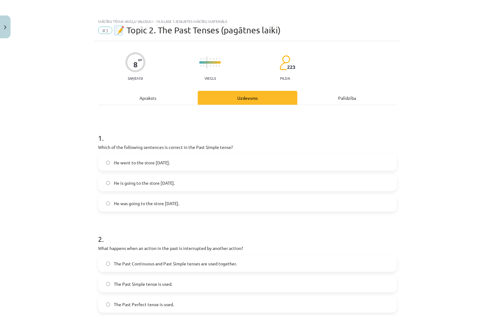
click at [64, 99] on div "Mācību tēma: Angļu valoda i - 10.klase 1.ieskaites mācību materiāls #3 📝 Topic …" at bounding box center [247, 164] width 495 height 329
click at [4, 21] on button "Close" at bounding box center [5, 26] width 11 height 23
click at [38, 127] on div "Mācību tēma: Angļu valoda i - 10.klase 1.ieskaites mācību materiāls #3 📝 Topic …" at bounding box center [247, 164] width 495 height 329
